Goal: Task Accomplishment & Management: Use online tool/utility

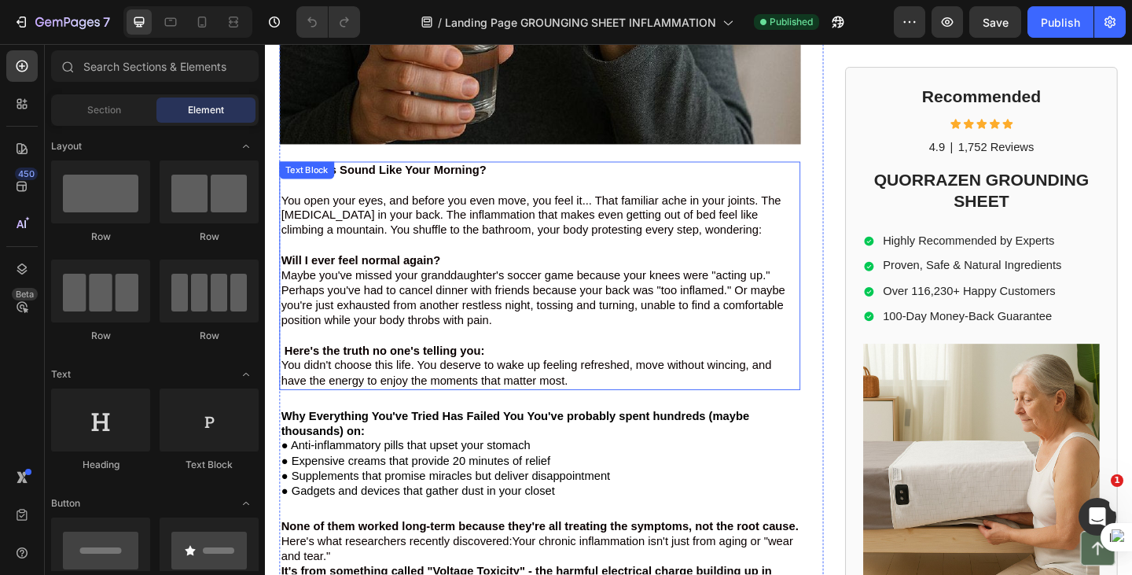
scroll to position [586, 0]
click at [345, 191] on p at bounding box center [564, 199] width 564 height 17
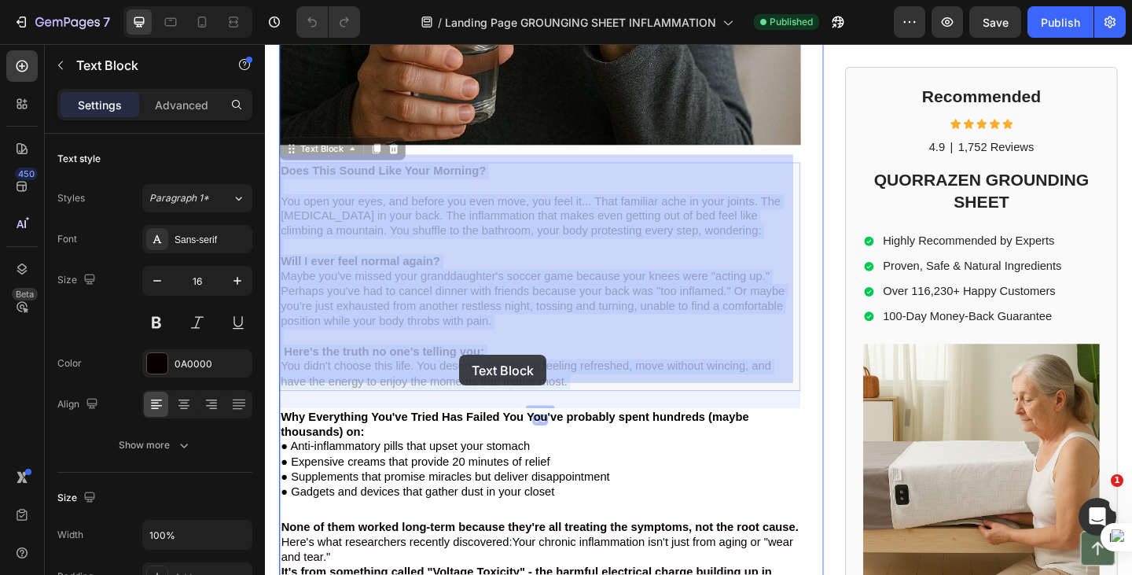
drag, startPoint x: 343, startPoint y: 193, endPoint x: 476, endPoint y: 384, distance: 232.2
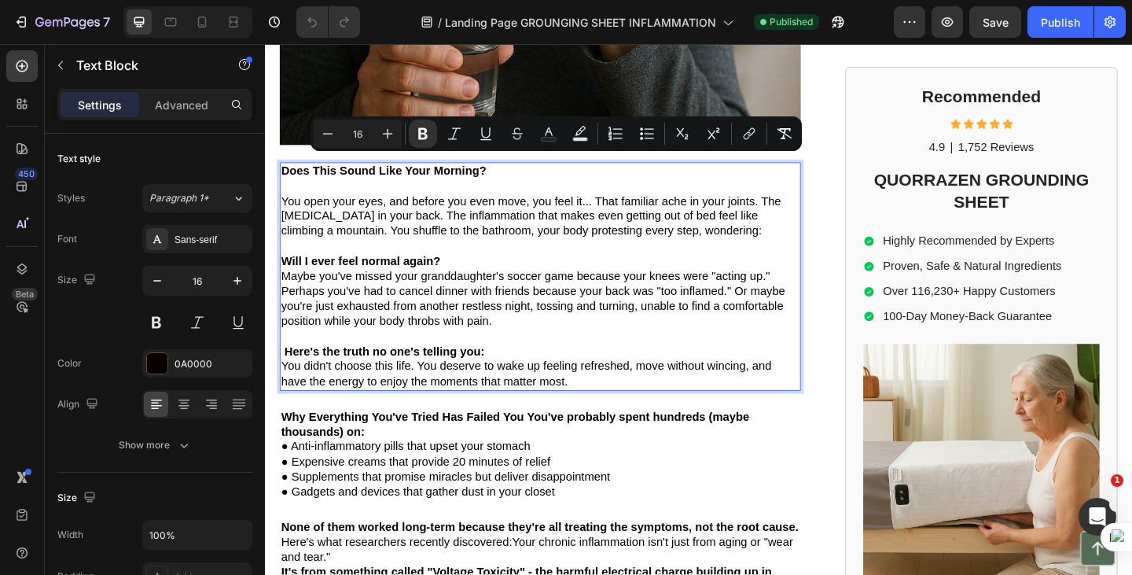
drag, startPoint x: 285, startPoint y: 170, endPoint x: 675, endPoint y: 401, distance: 453.8
click at [675, 401] on div "Does This Sound Like Your Morning? You open your eyes, and before you even move…" at bounding box center [564, 297] width 567 height 248
copy div "Does This Sound Like Your Morning? You open your eyes, and before you even move…"
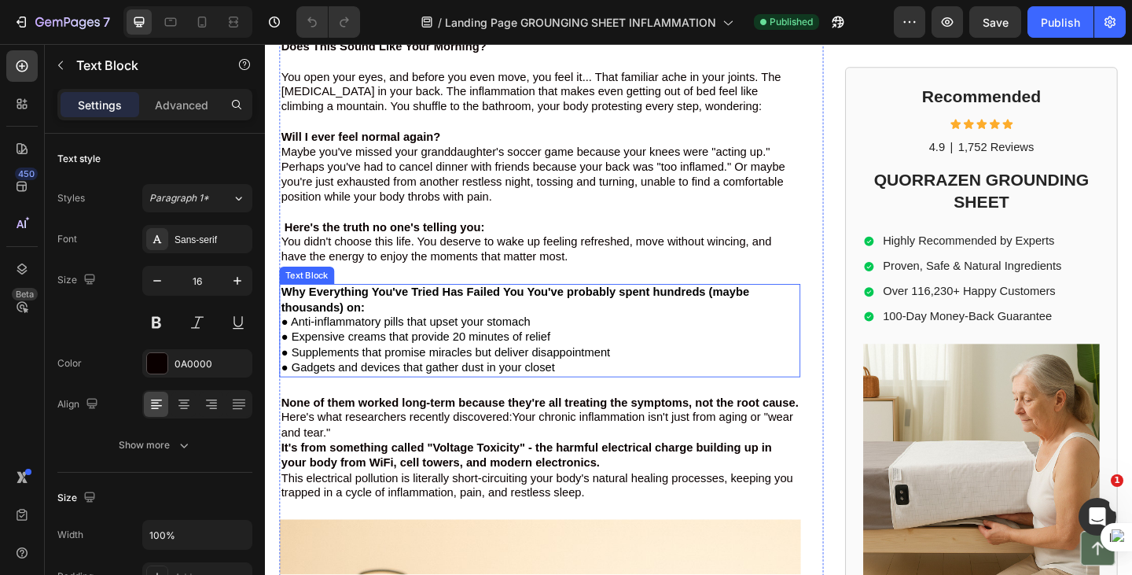
click at [368, 328] on strong "Why Everything You've Tried Has Failed You You've probably spent hundreds (mayb…" at bounding box center [536, 322] width 509 height 30
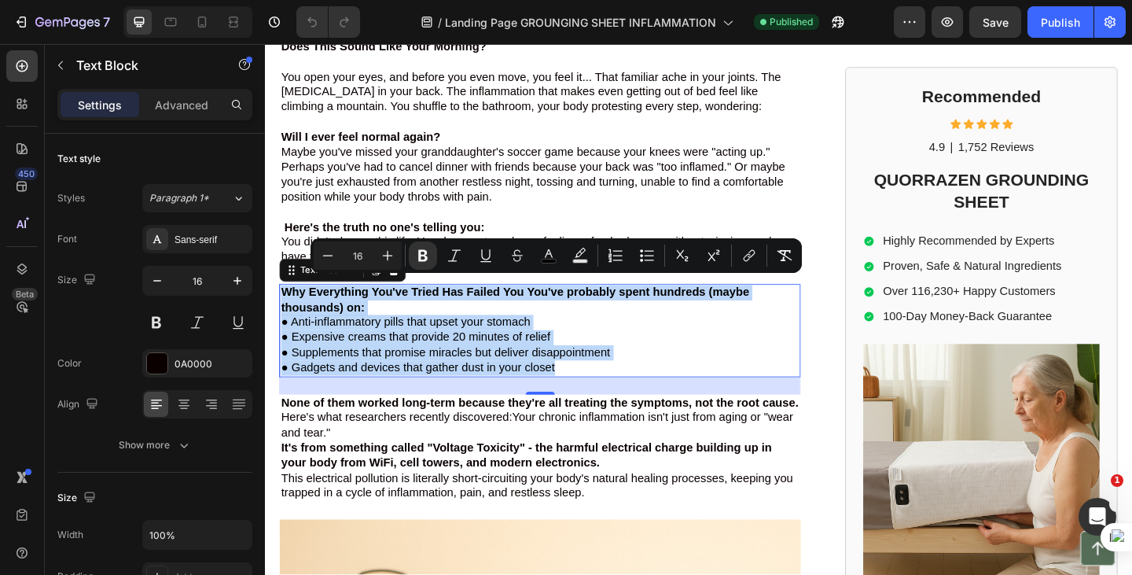
drag, startPoint x: 285, startPoint y: 305, endPoint x: 594, endPoint y: 395, distance: 321.8
click at [594, 395] on div "Why Everything You've Tried Has Failed You You've probably spent hundreds (mayb…" at bounding box center [564, 355] width 567 height 101
copy div "Why Everything You've Tried Has Failed You You've probably spent hundreds (mayb…"
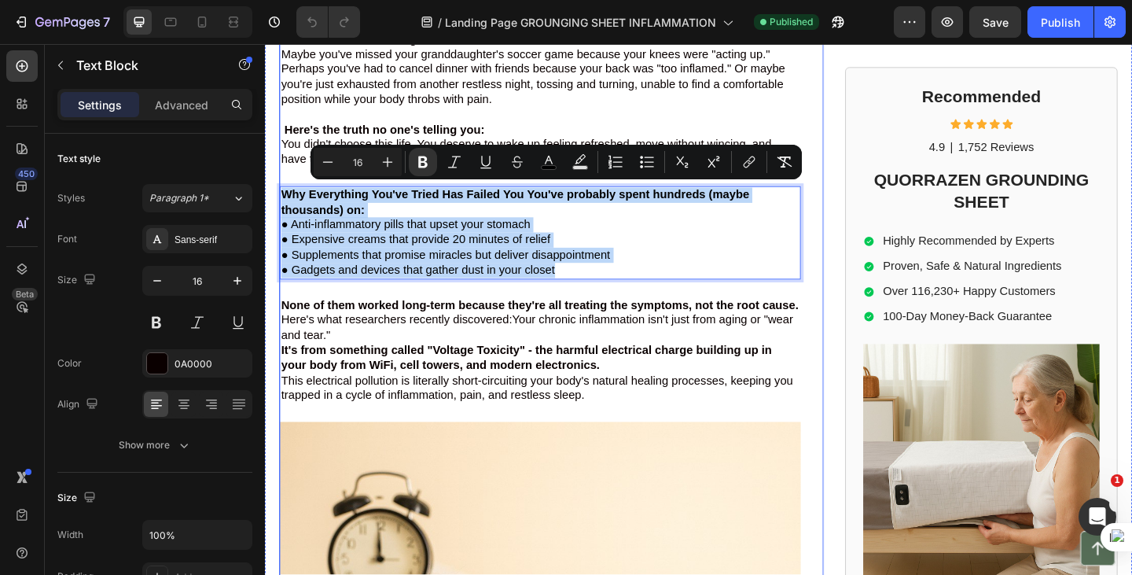
scroll to position [828, 0]
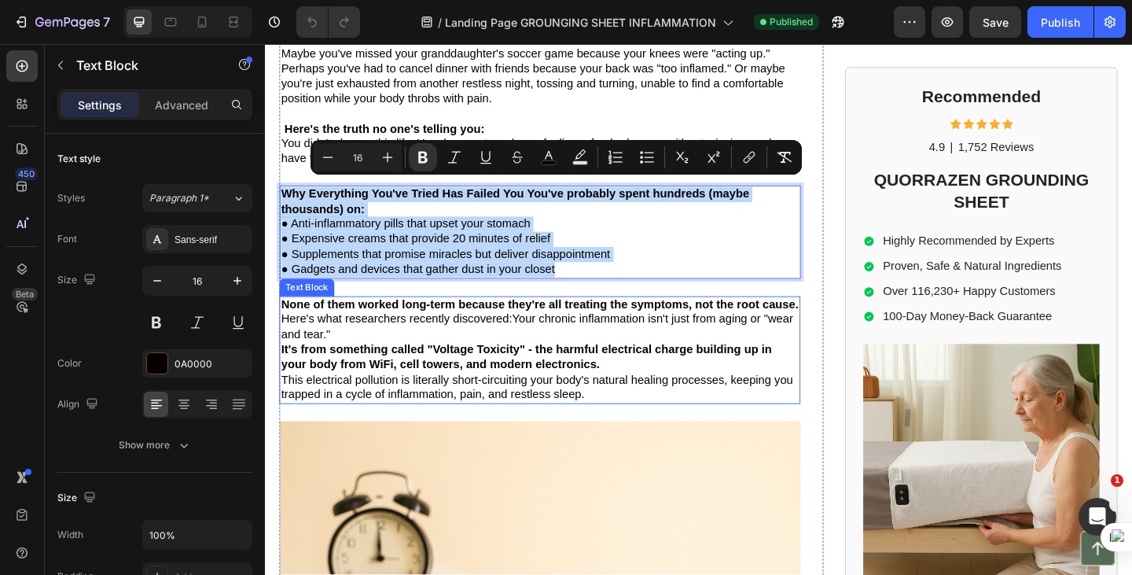
click at [291, 334] on strong "None of them worked long-term because they're all treating the symptoms, not th…" at bounding box center [563, 327] width 563 height 13
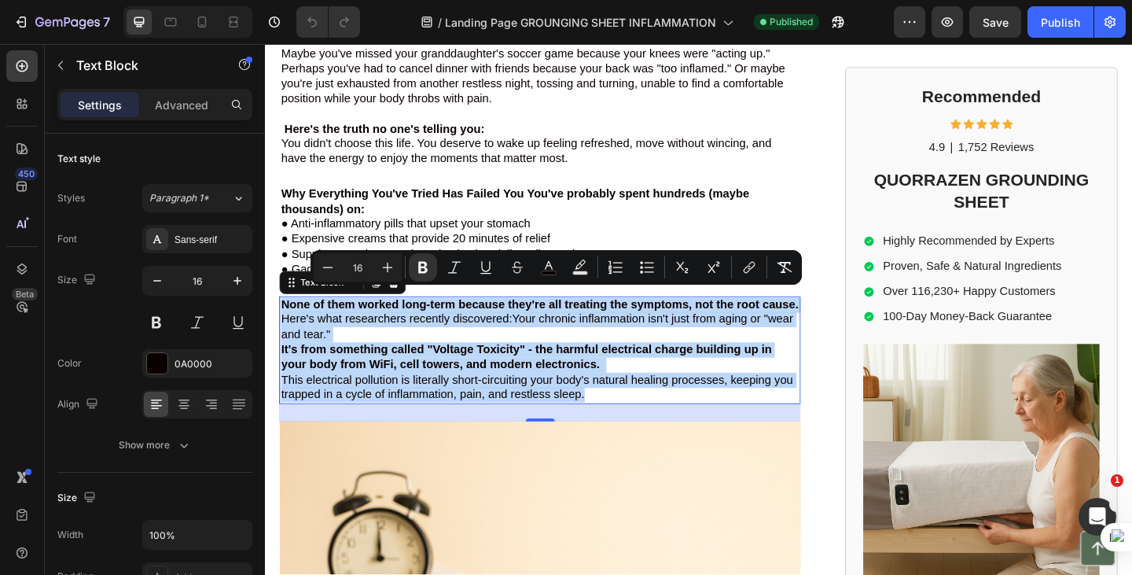
drag, startPoint x: 283, startPoint y: 315, endPoint x: 706, endPoint y: 445, distance: 442.3
click at [706, 436] on div "None of them worked long-term because they're all treating the symptoms, not th…" at bounding box center [564, 377] width 567 height 118
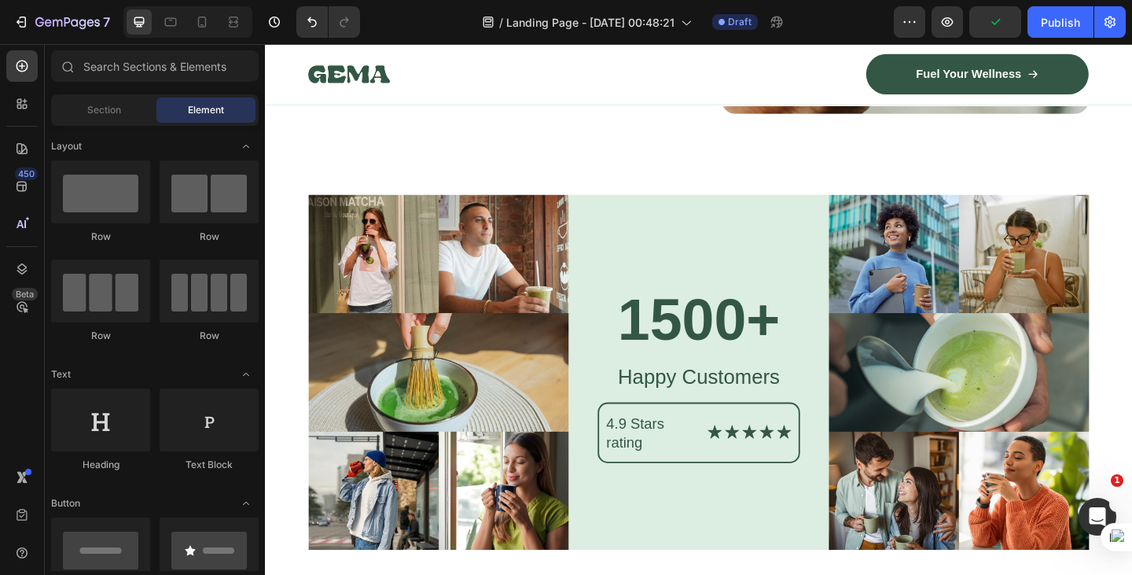
scroll to position [6973, 0]
click at [202, 25] on icon at bounding box center [202, 22] width 9 height 11
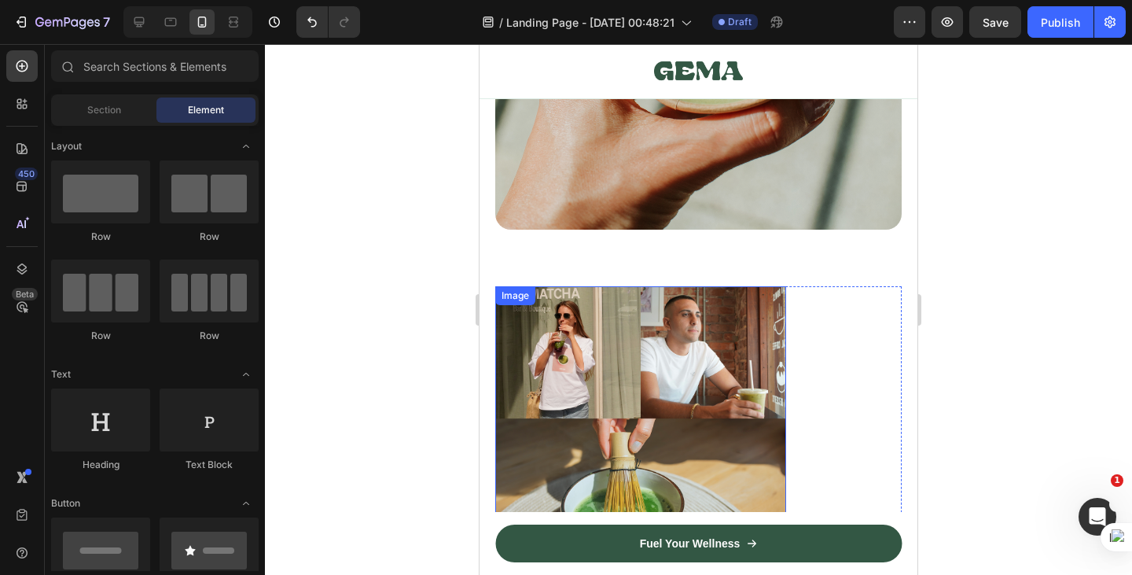
scroll to position [7427, 0]
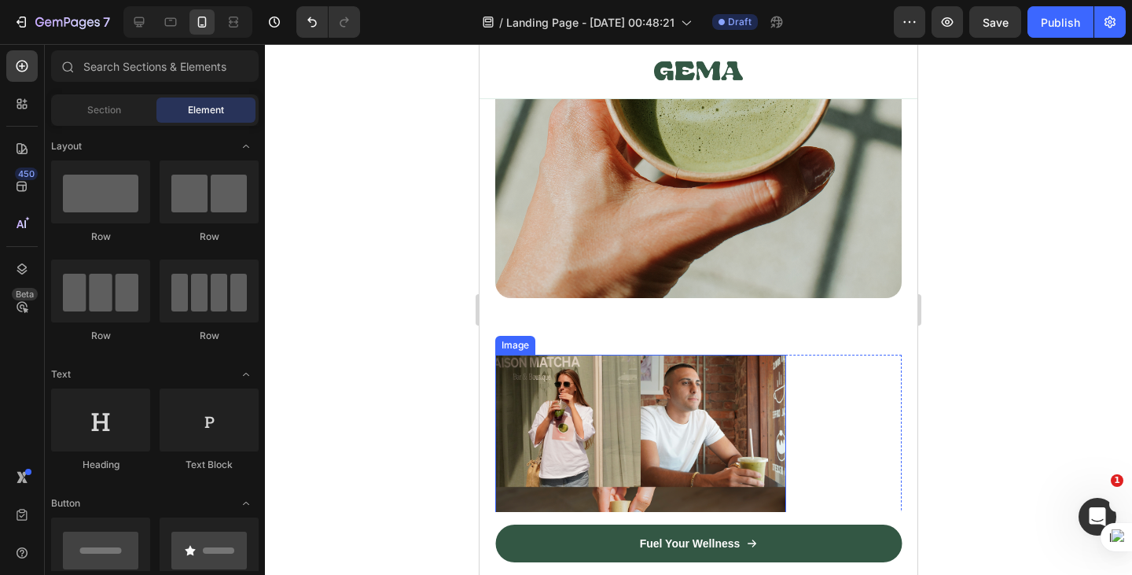
click at [693, 384] on img at bounding box center [640, 552] width 291 height 396
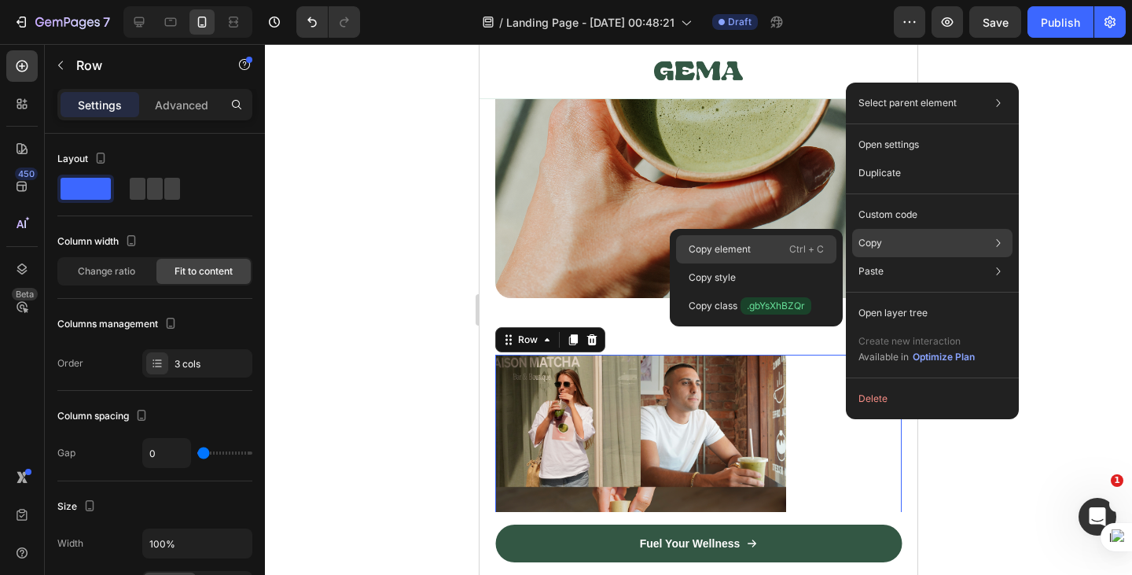
click at [751, 263] on div "Copy element Ctrl + C" at bounding box center [756, 277] width 160 height 28
